Goal: Task Accomplishment & Management: Use online tool/utility

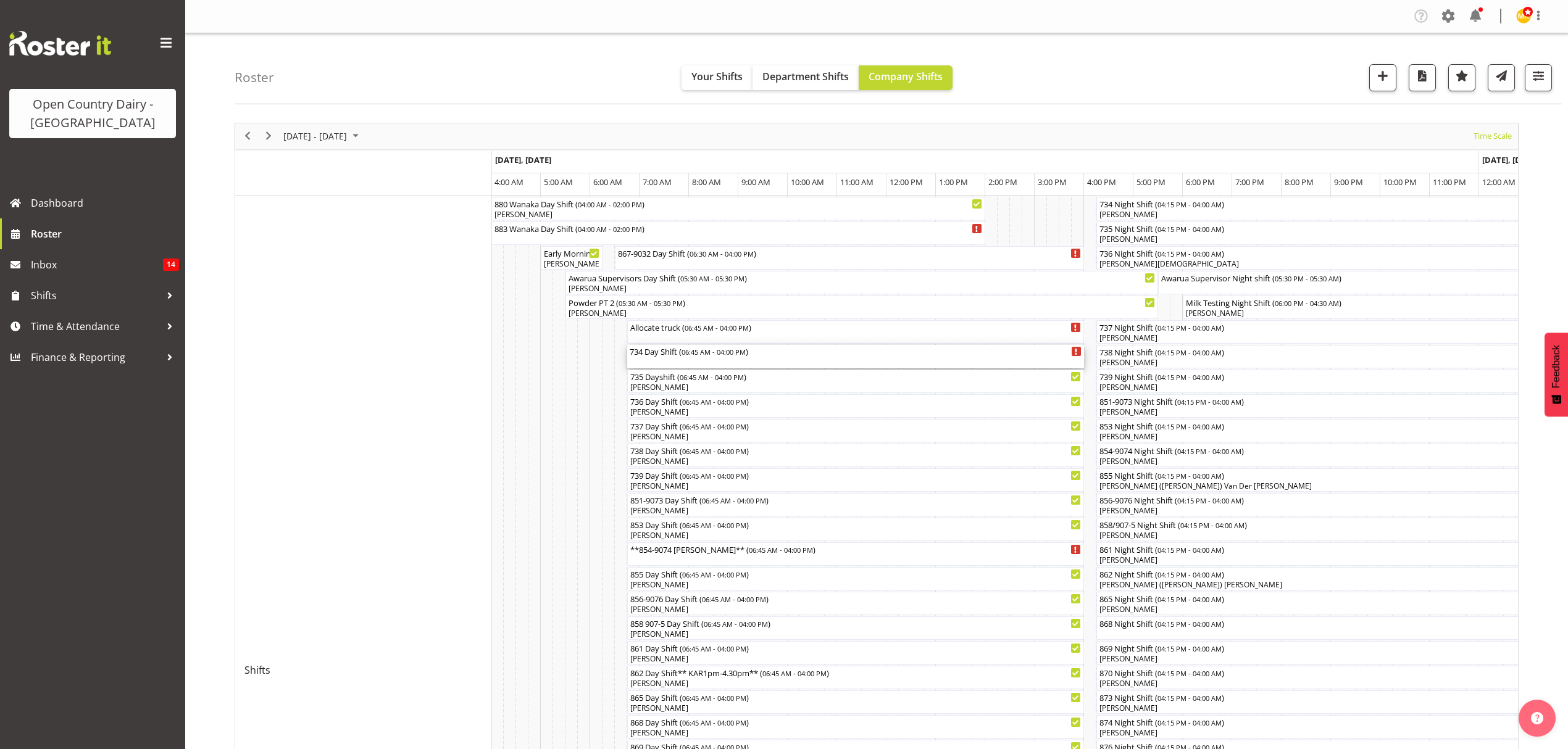
click at [660, 354] on div "734 Day Shift ( 06:45 AM - 04:00 PM )" at bounding box center [855, 351] width 452 height 12
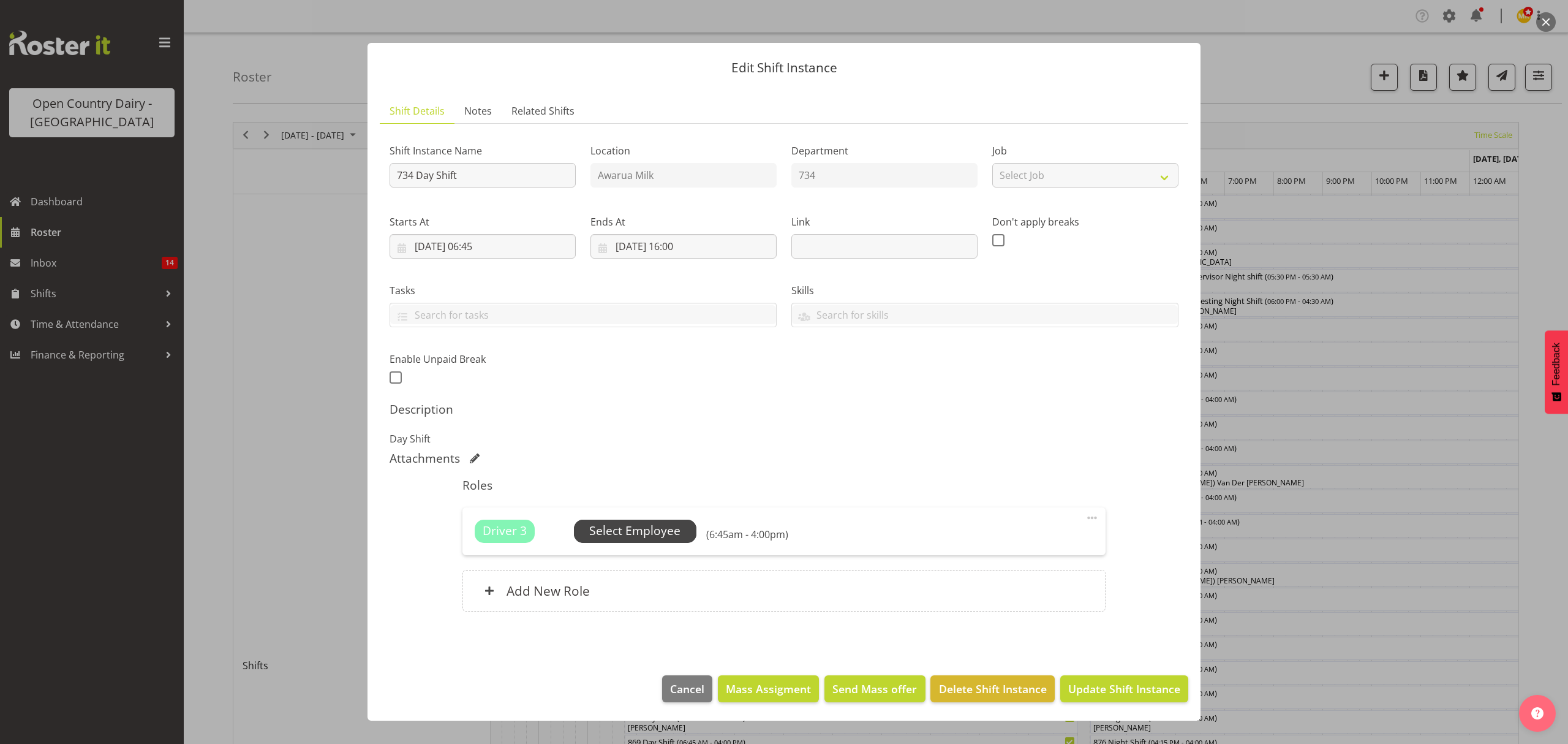
click at [613, 523] on span "Select Employee" at bounding box center [635, 531] width 91 height 18
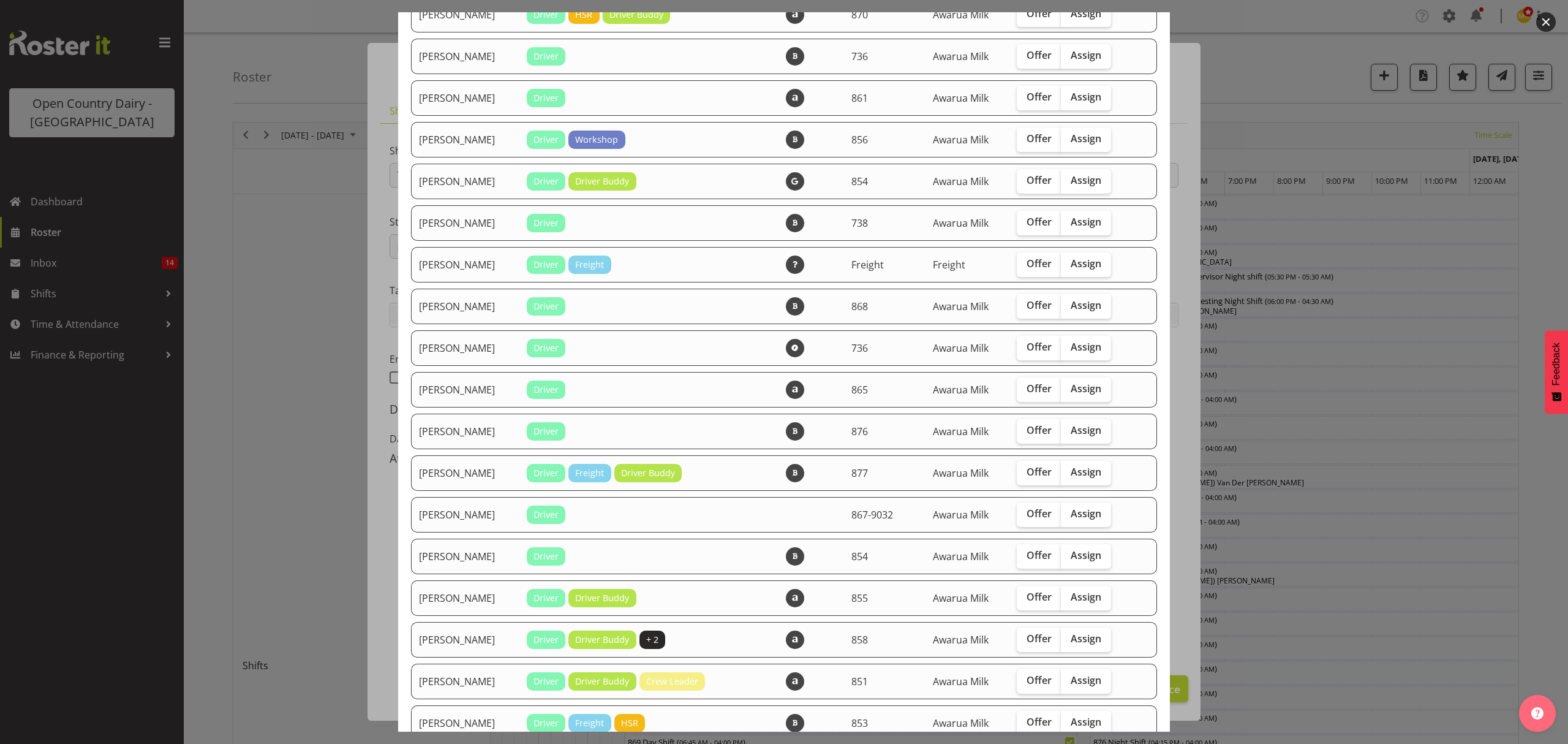
scroll to position [490, 0]
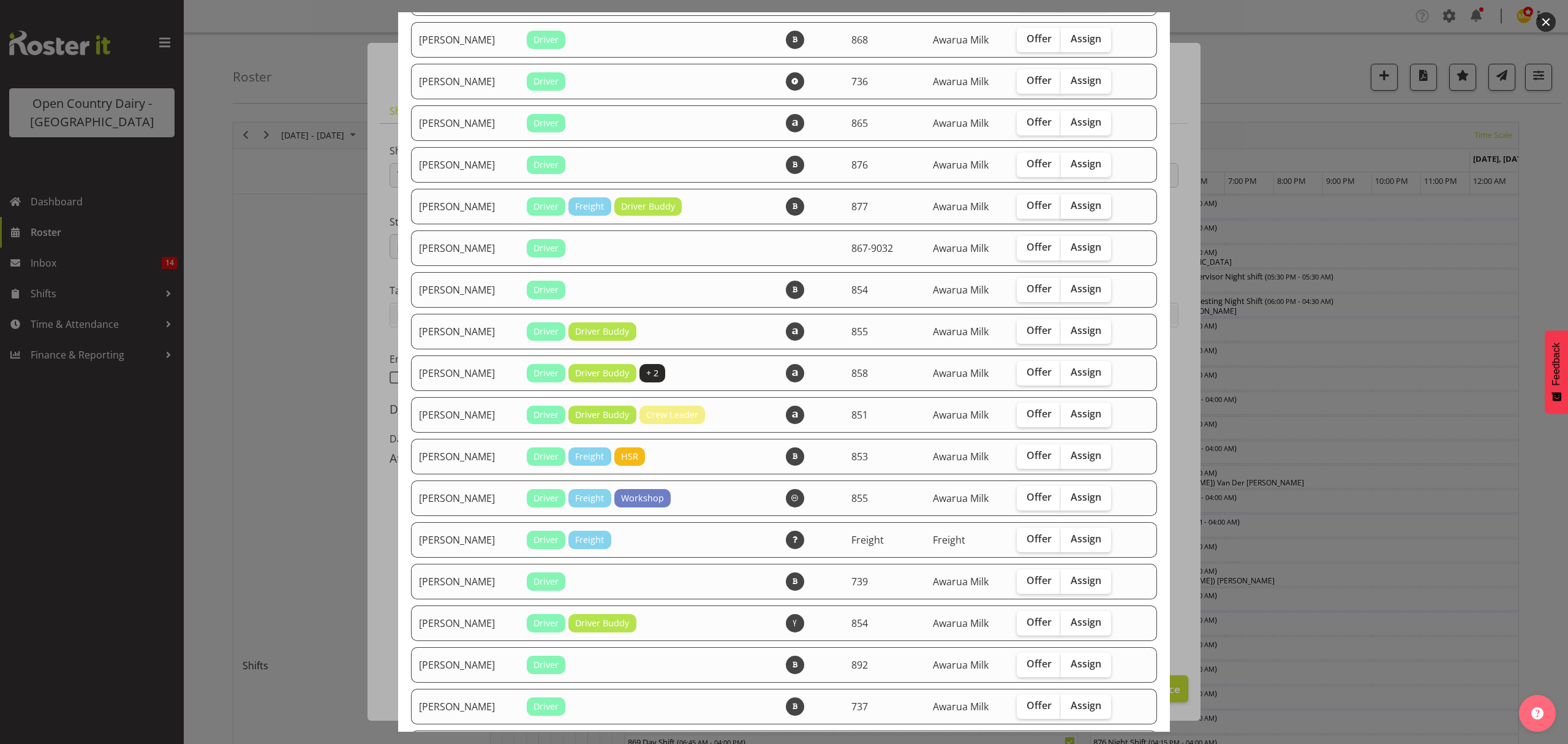
click at [1093, 206] on span "Assign" at bounding box center [1086, 205] width 31 height 12
click at [1069, 206] on input "Assign" at bounding box center [1065, 205] width 8 height 8
checkbox input "true"
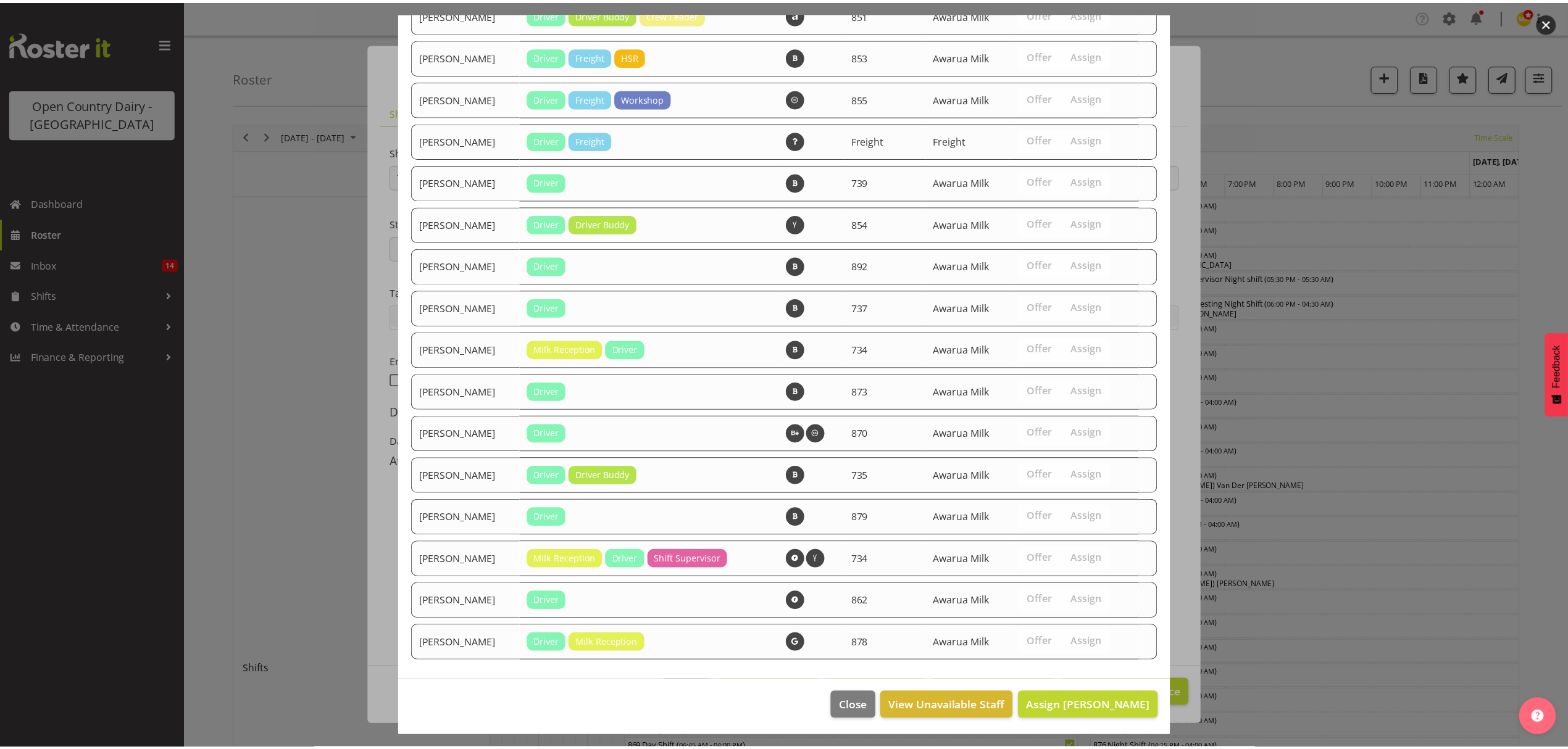
scroll to position [898, 0]
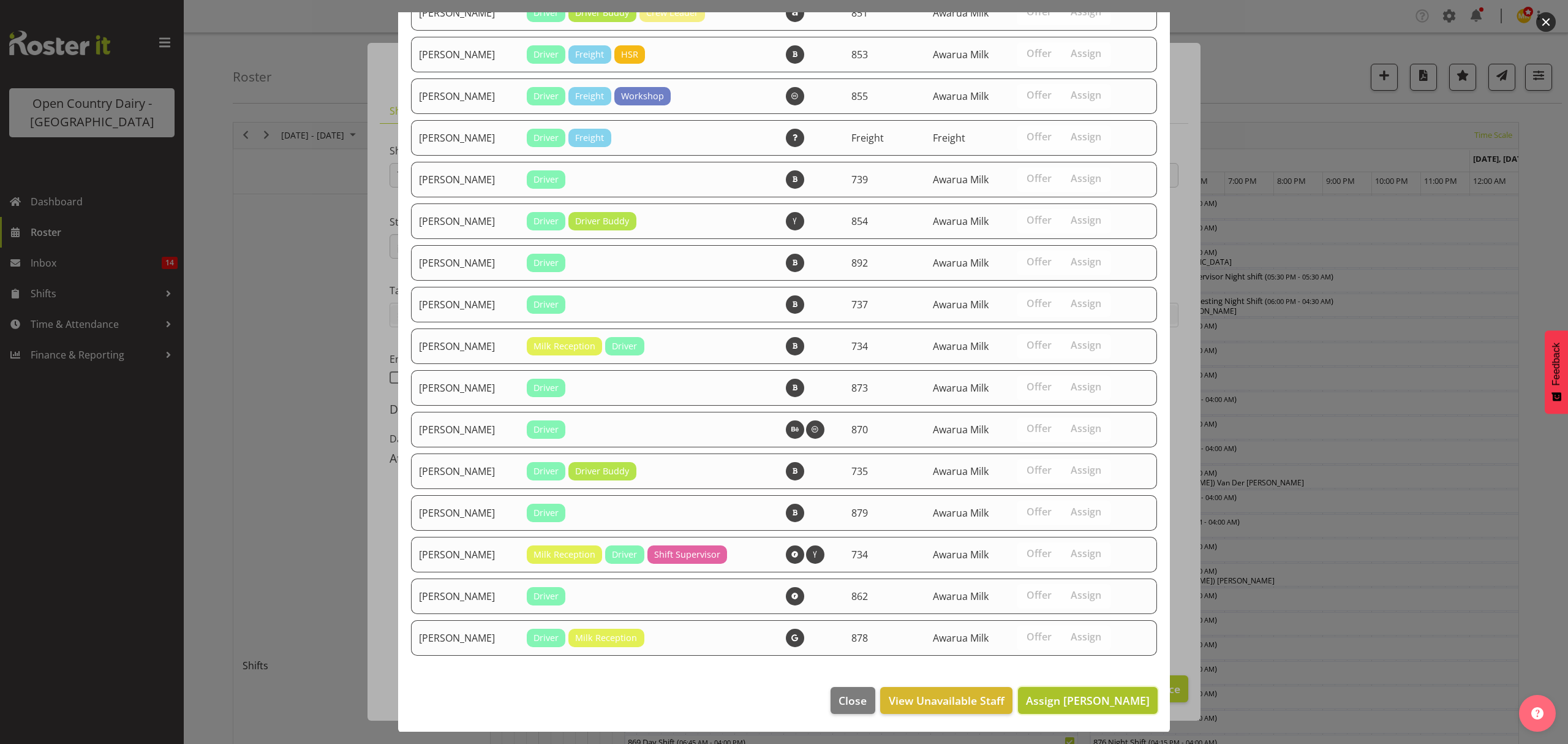
click at [1089, 704] on span "Assign [PERSON_NAME]" at bounding box center [1087, 700] width 124 height 15
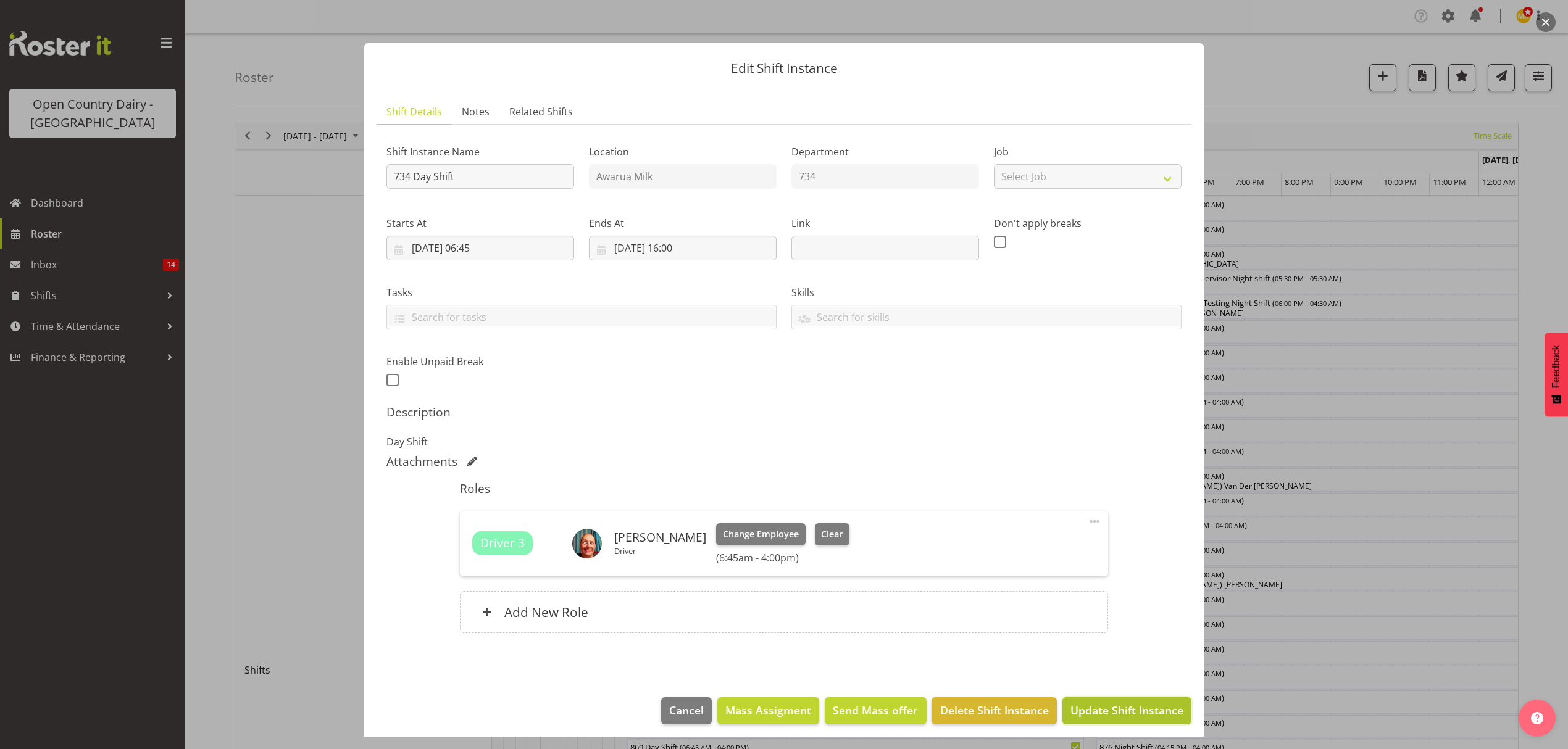
click at [1134, 707] on span "Update Shift Instance" at bounding box center [1126, 710] width 113 height 16
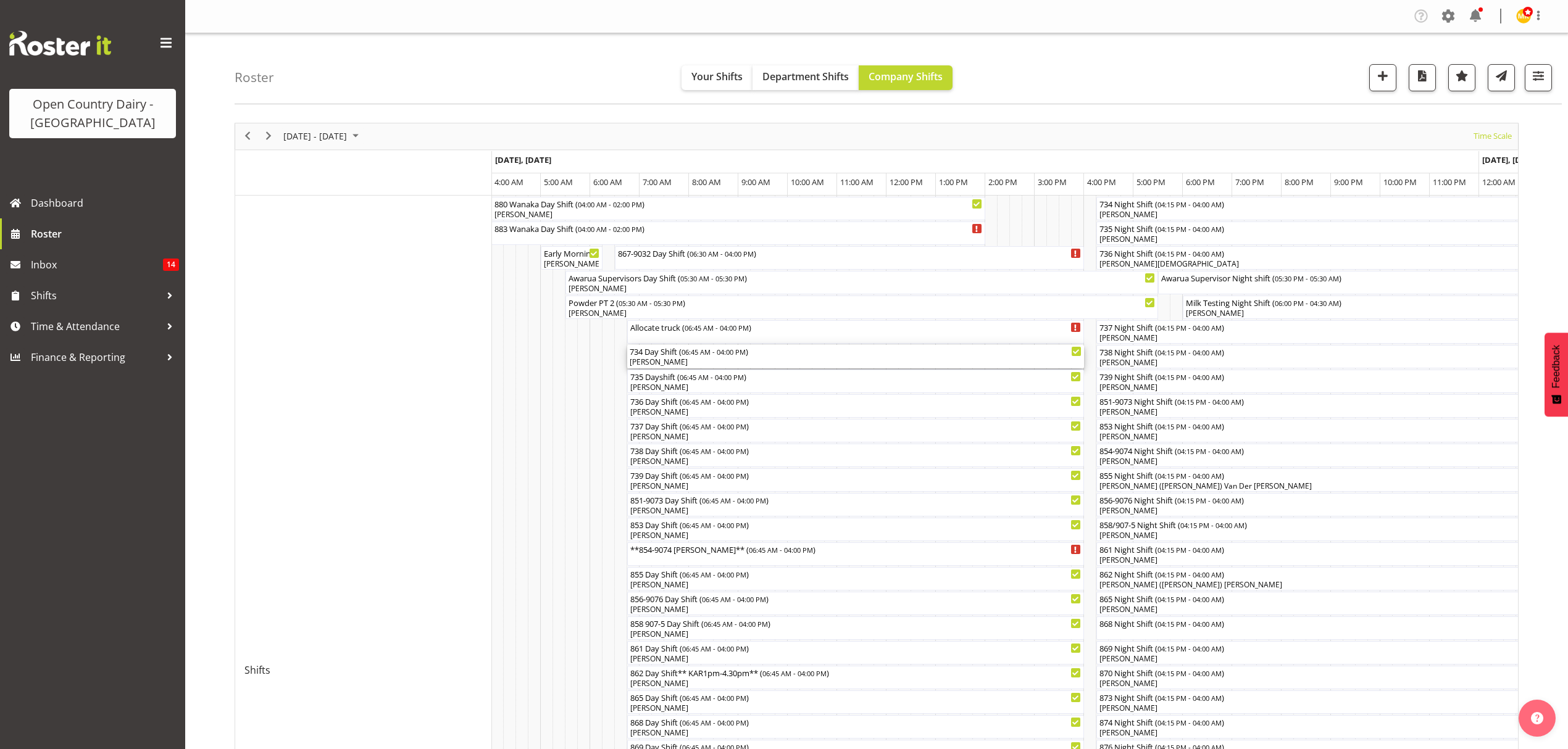
click at [716, 361] on div "[PERSON_NAME]" at bounding box center [855, 362] width 452 height 11
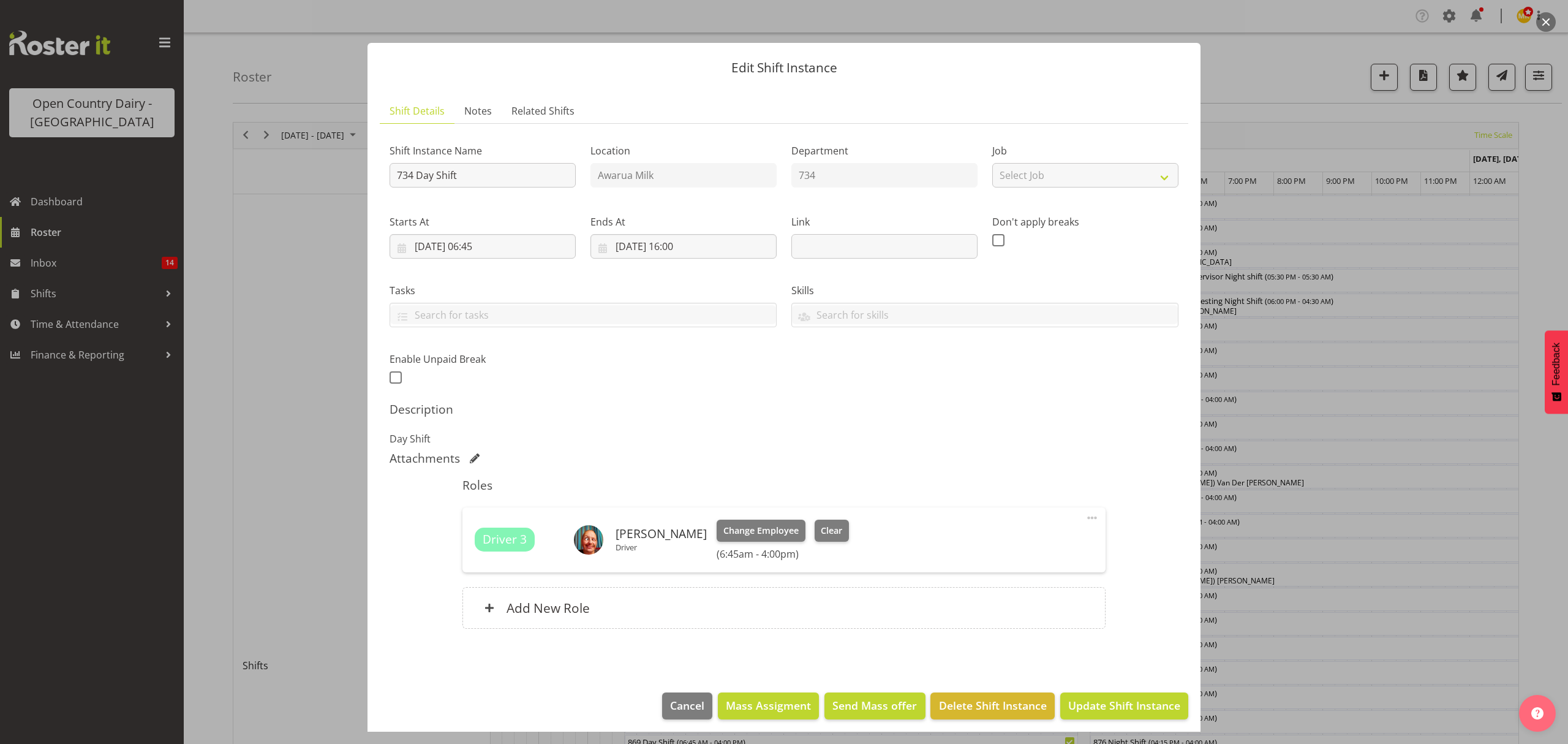
click at [806, 519] on div "Driver 3 [PERSON_NAME] Driver Change Employee Clear (6:45am - 4:00pm) Edit Cove…" at bounding box center [783, 539] width 642 height 65
click at [821, 526] on span "Clear" at bounding box center [831, 530] width 21 height 13
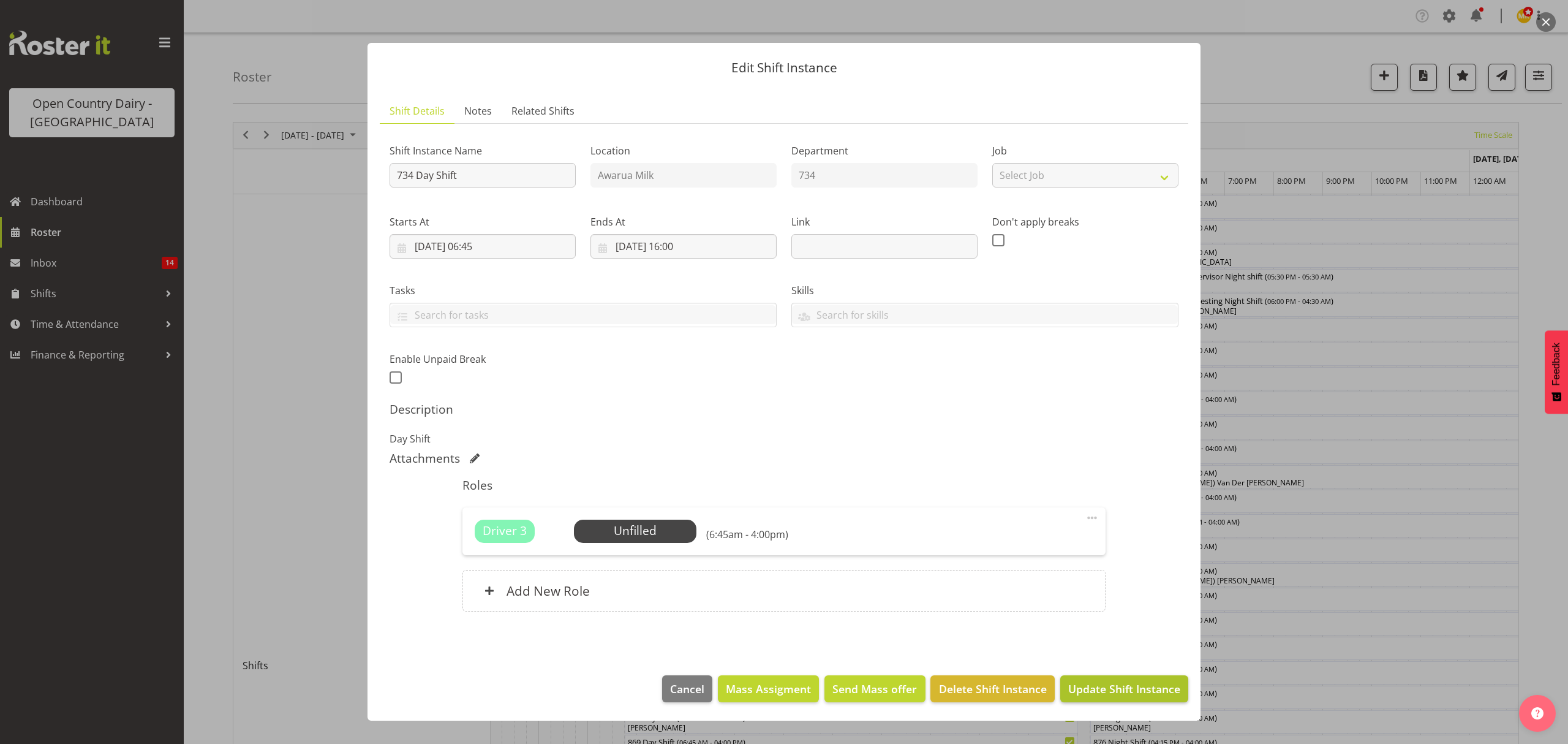
drag, startPoint x: 1059, startPoint y: 689, endPoint x: 1066, endPoint y: 691, distance: 7.3
click at [1066, 691] on footer "Cancel Mass Assigment Send Mass offer Delete Shift Instance Update Shift Instan…" at bounding box center [784, 692] width 833 height 58
click at [1082, 695] on span "Update Shift Instance" at bounding box center [1124, 689] width 112 height 16
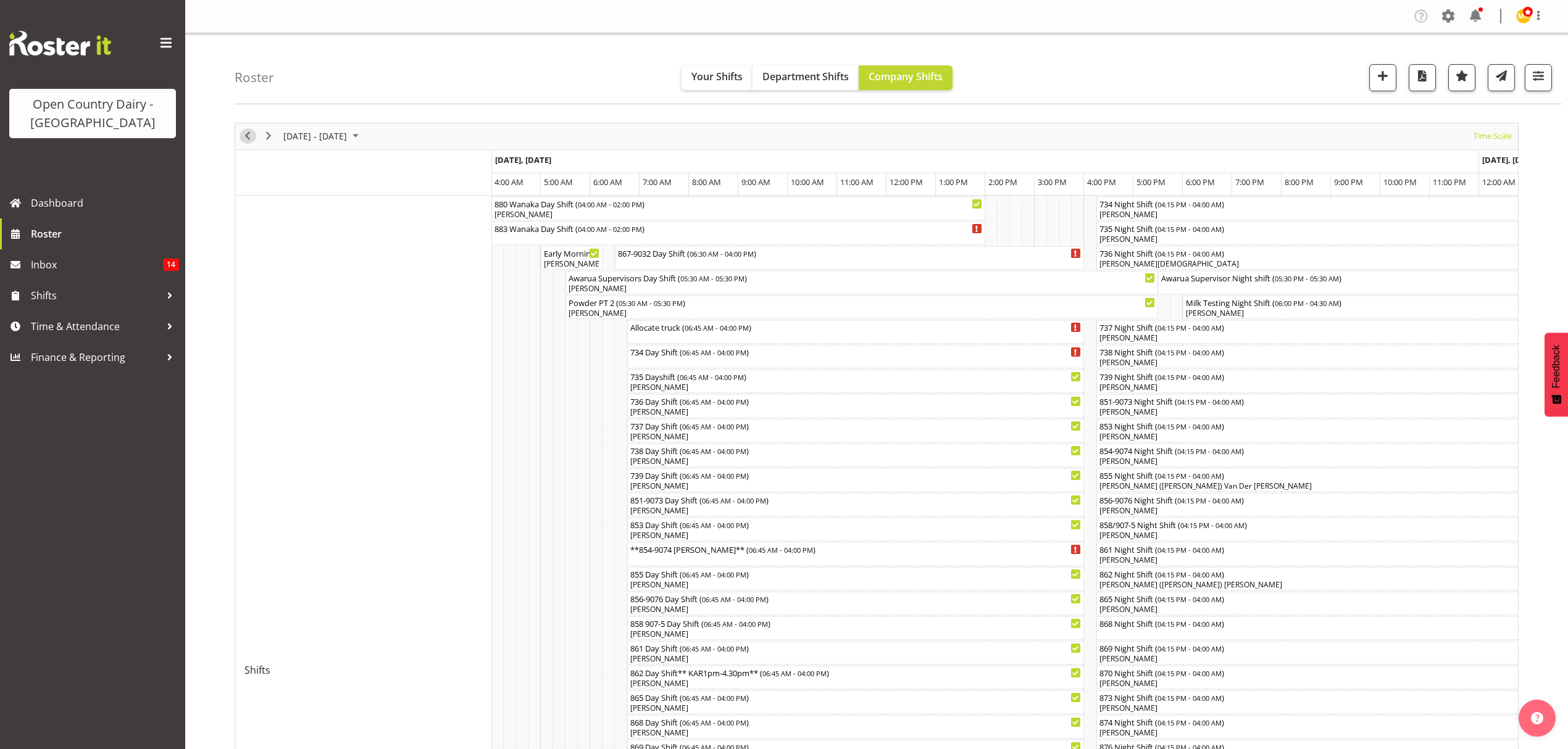
click at [247, 134] on span "Previous" at bounding box center [247, 136] width 15 height 16
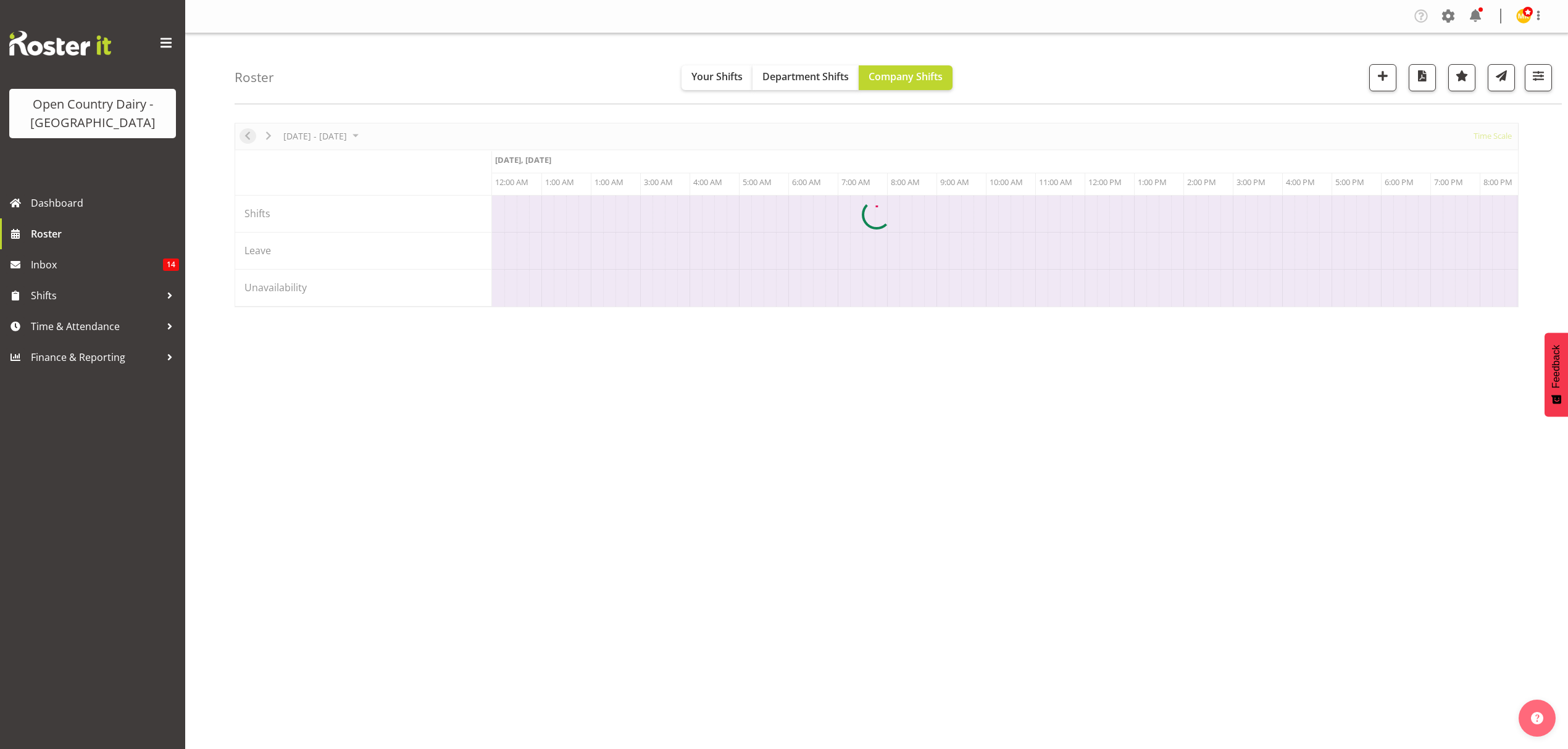
scroll to position [0, 7111]
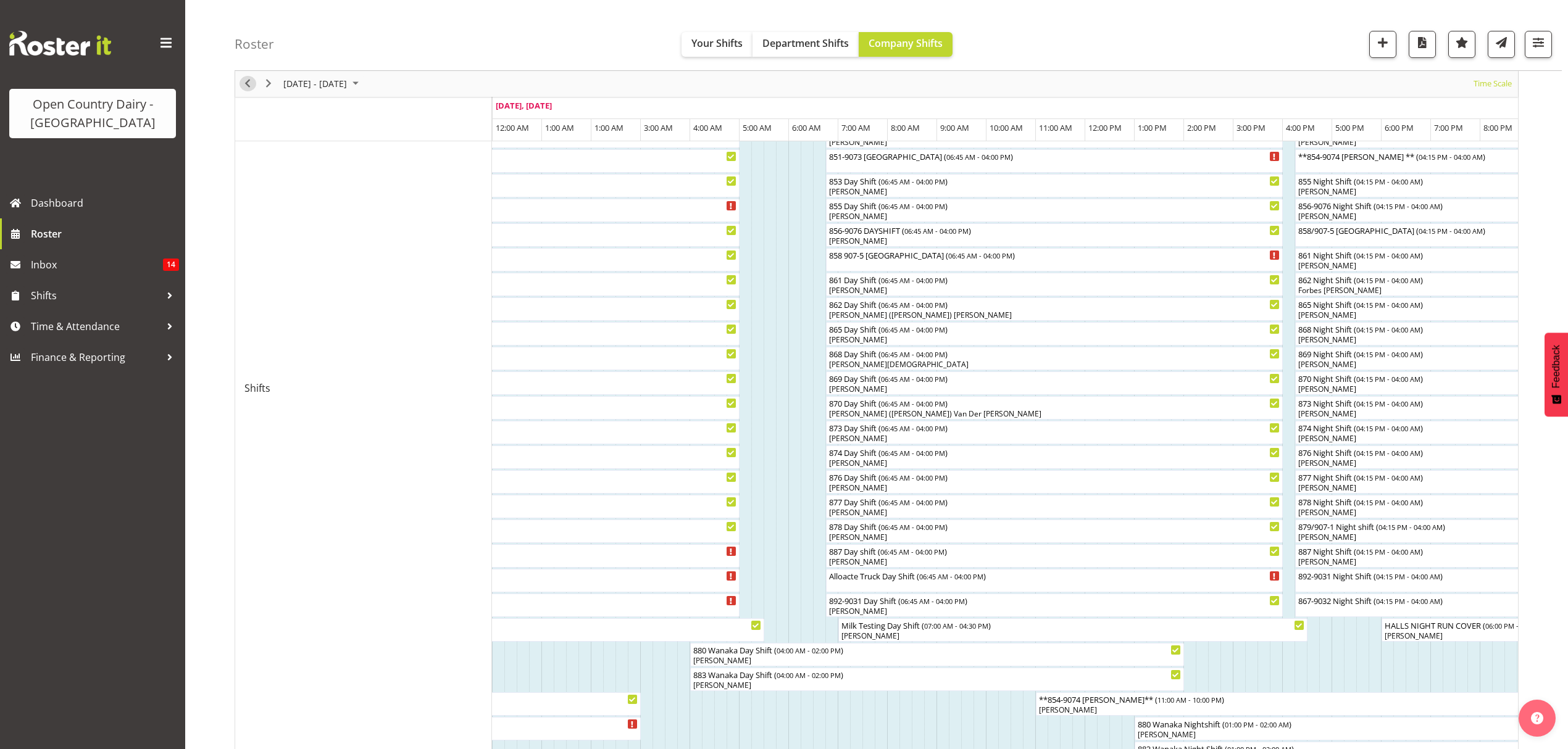
scroll to position [329, 0]
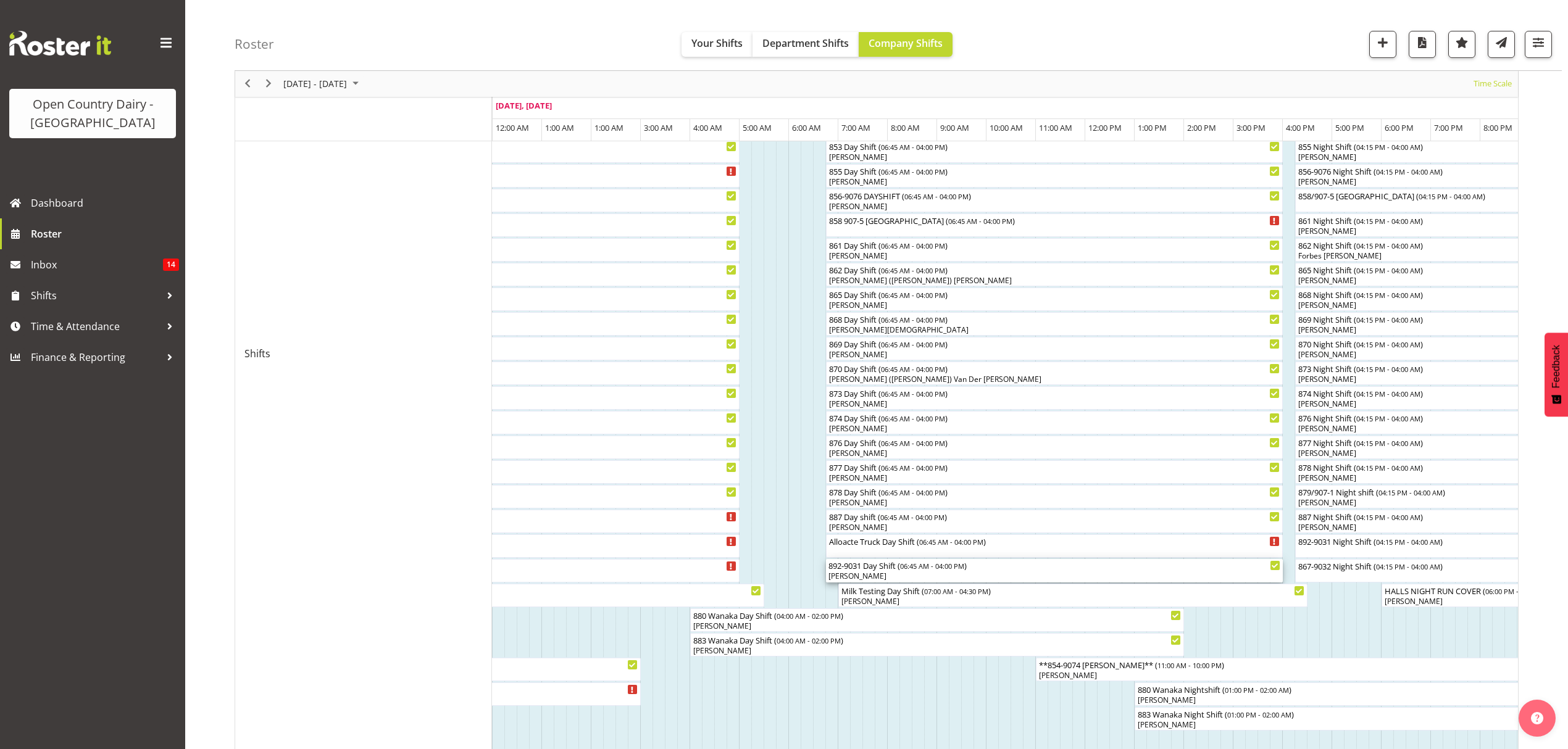
click at [886, 565] on div "892-9031 Day Shift ( 06:45 AM - 04:00 PM )" at bounding box center [1054, 565] width 452 height 12
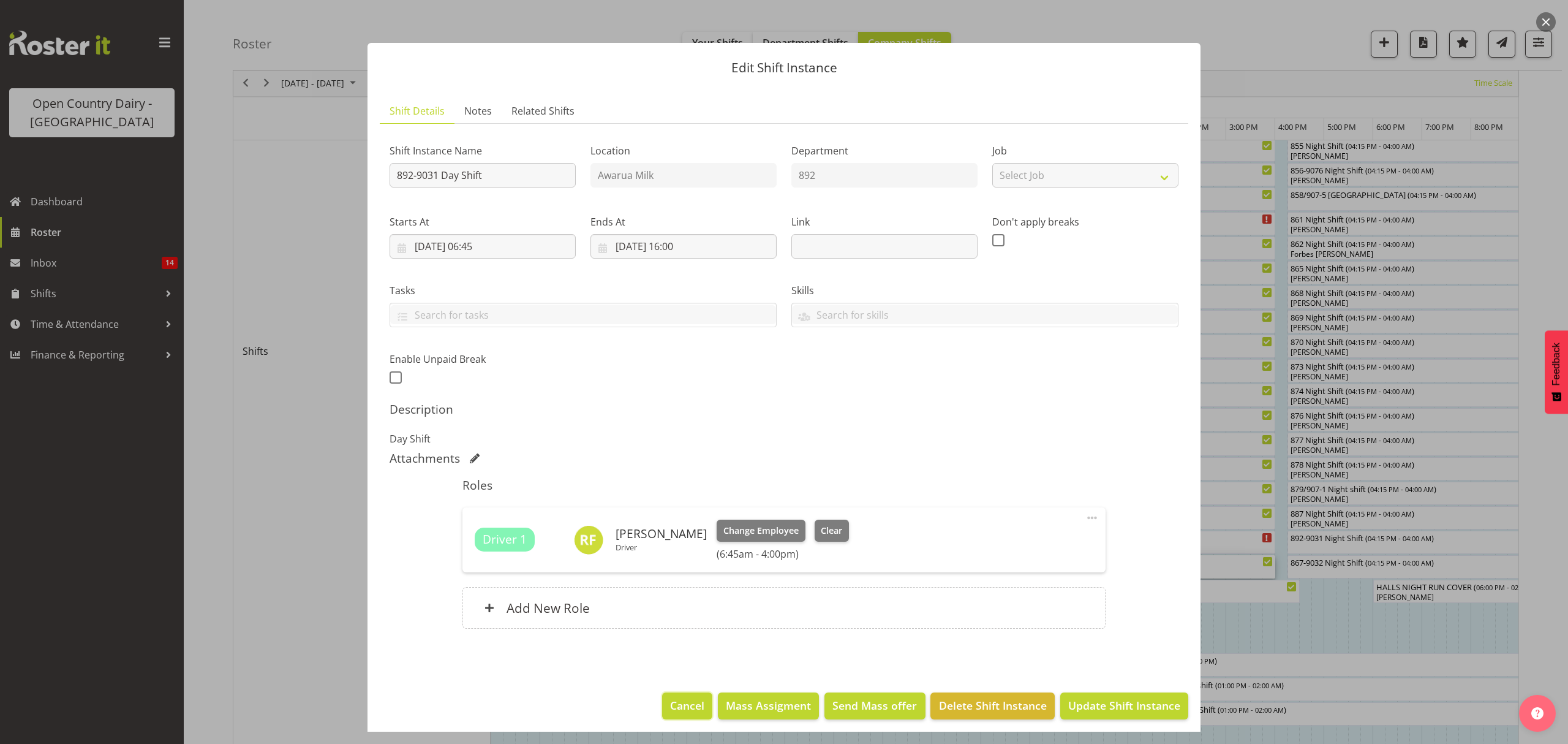
click at [665, 696] on button "Cancel" at bounding box center [687, 706] width 50 height 27
